Goal: Task Accomplishment & Management: Complete application form

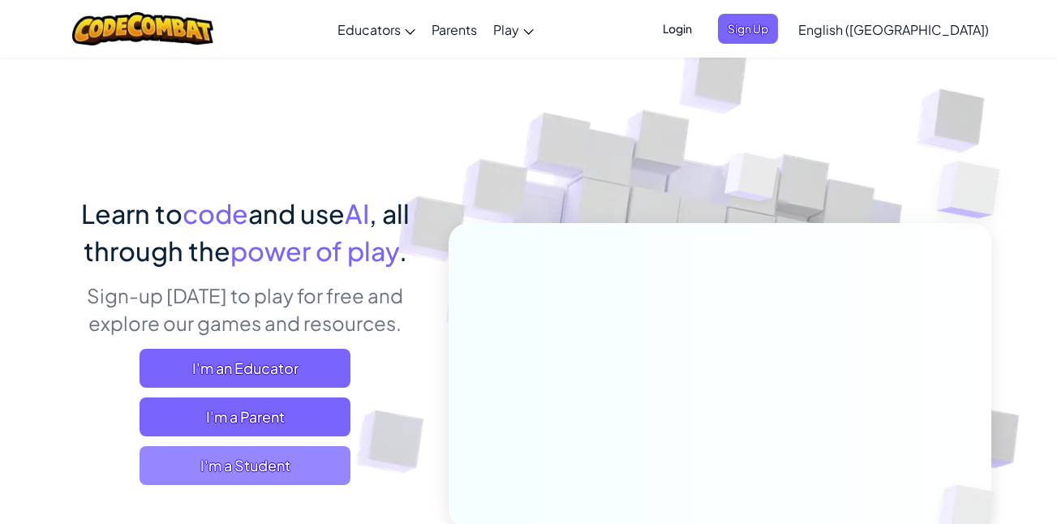
click at [212, 470] on span "I'm a Student" at bounding box center [245, 465] width 211 height 39
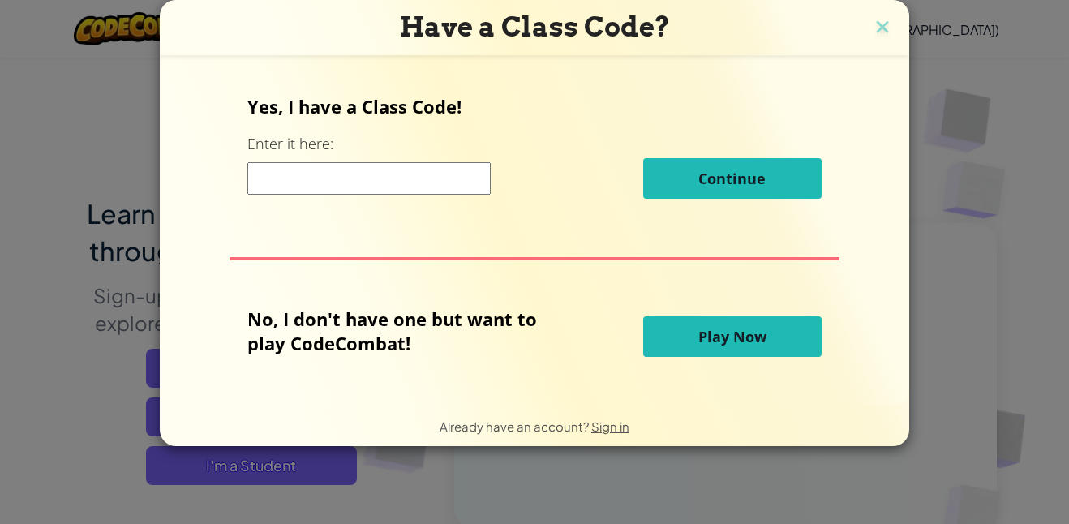
click at [880, 15] on h3 "Have a Class Code?" at bounding box center [534, 27] width 725 height 33
click at [874, 28] on img at bounding box center [882, 28] width 21 height 24
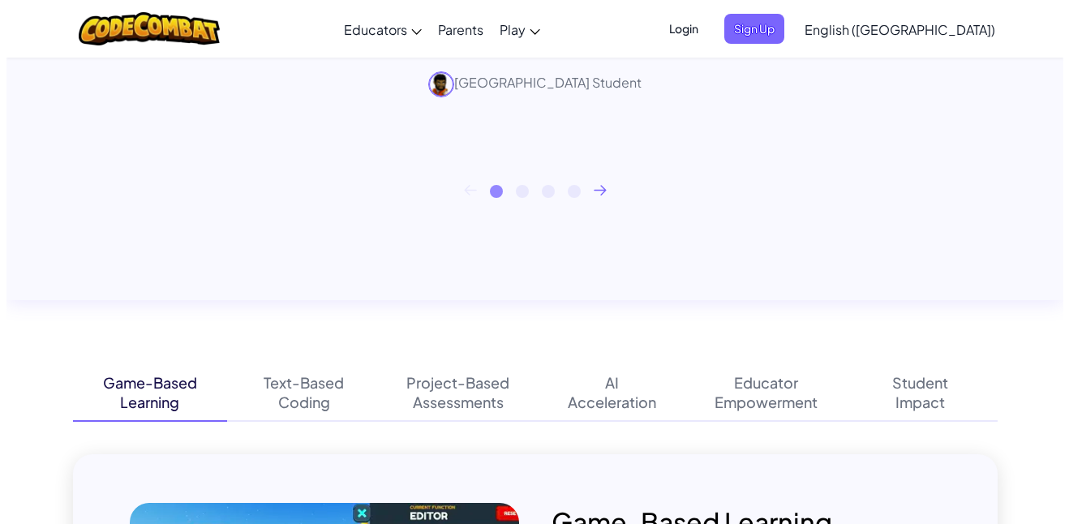
scroll to position [786, 0]
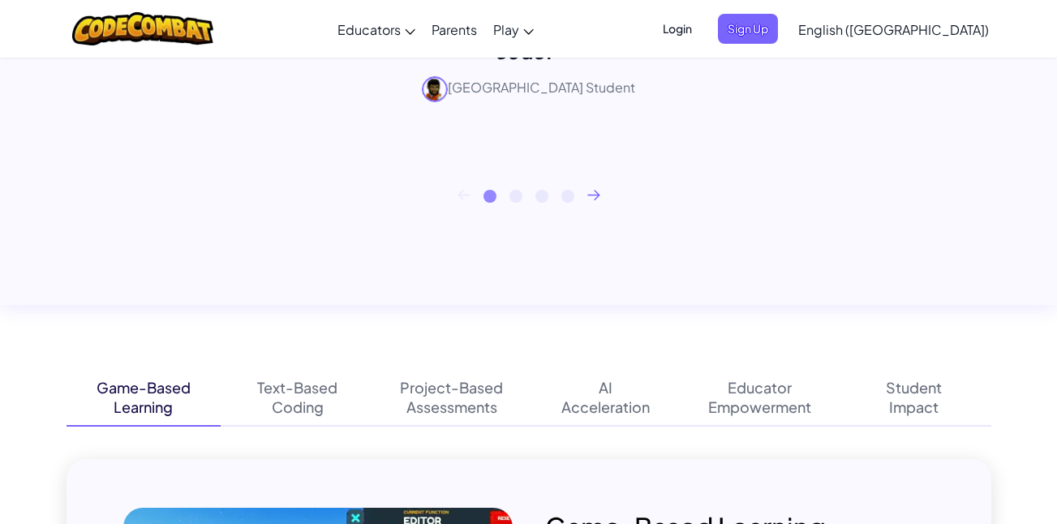
click at [702, 33] on span "Login" at bounding box center [677, 29] width 49 height 30
